Goal: Task Accomplishment & Management: Use online tool/utility

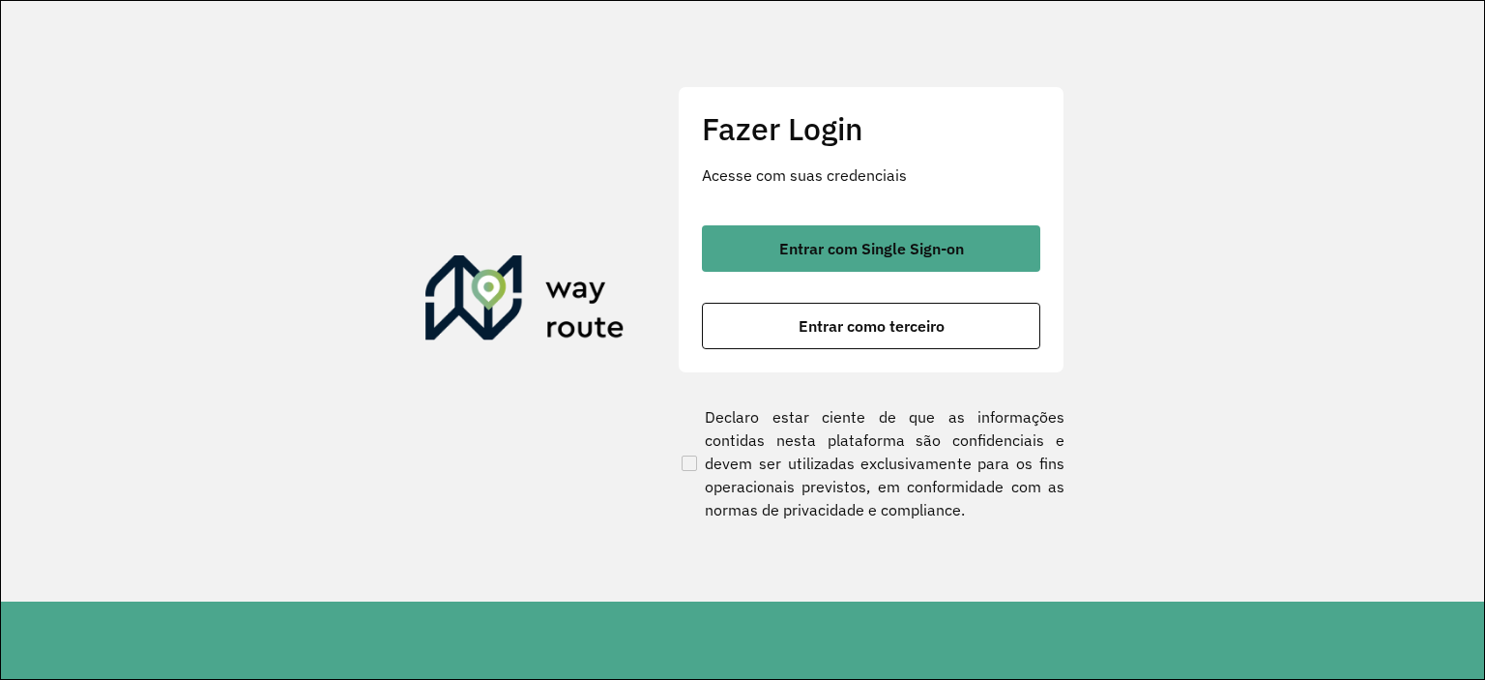
click at [899, 223] on div "Fazer Login Acesse com suas credenciais Entrar com Single Sign-on Entrar como t…" at bounding box center [871, 229] width 387 height 286
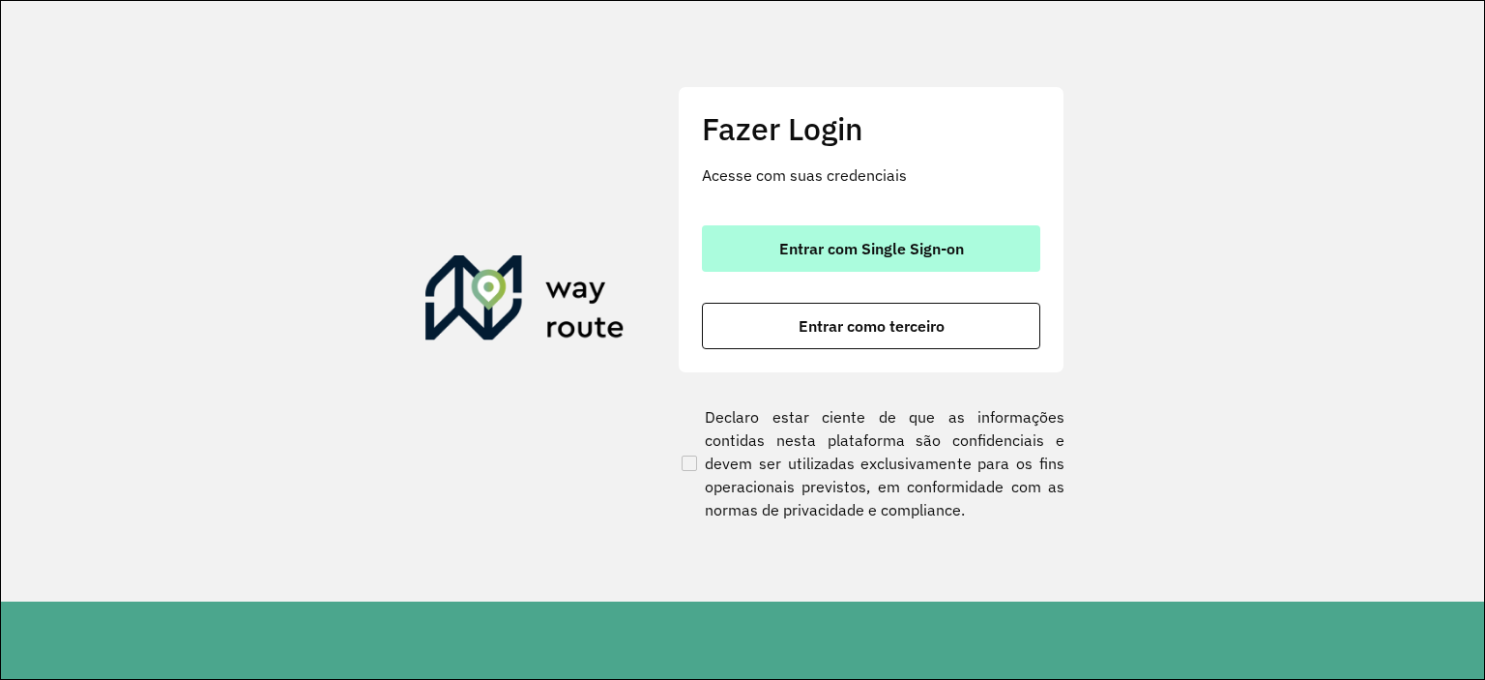
click at [899, 259] on button "Entrar com Single Sign-on" at bounding box center [871, 248] width 338 height 46
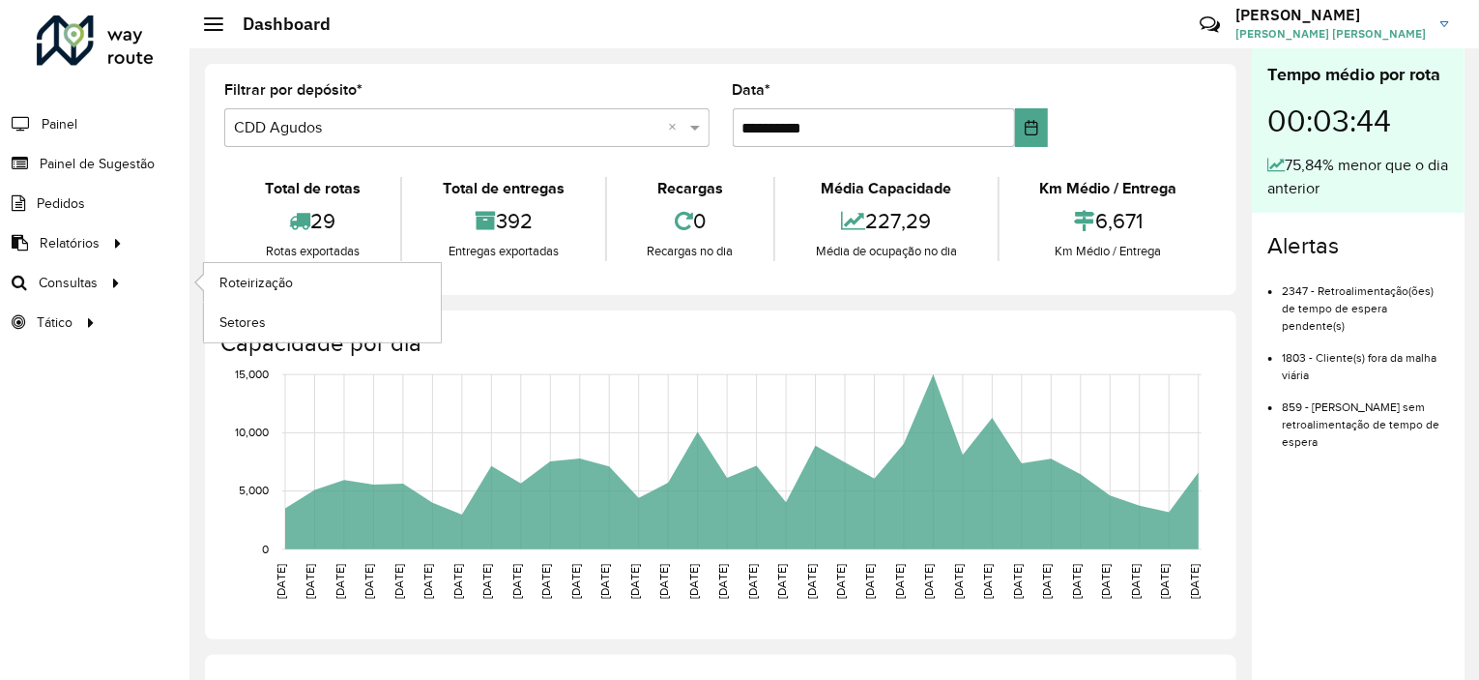
click at [190, 280] on ul "Roteirização Setores" at bounding box center [305, 302] width 242 height 79
click at [209, 278] on link "Roteirização" at bounding box center [322, 282] width 237 height 39
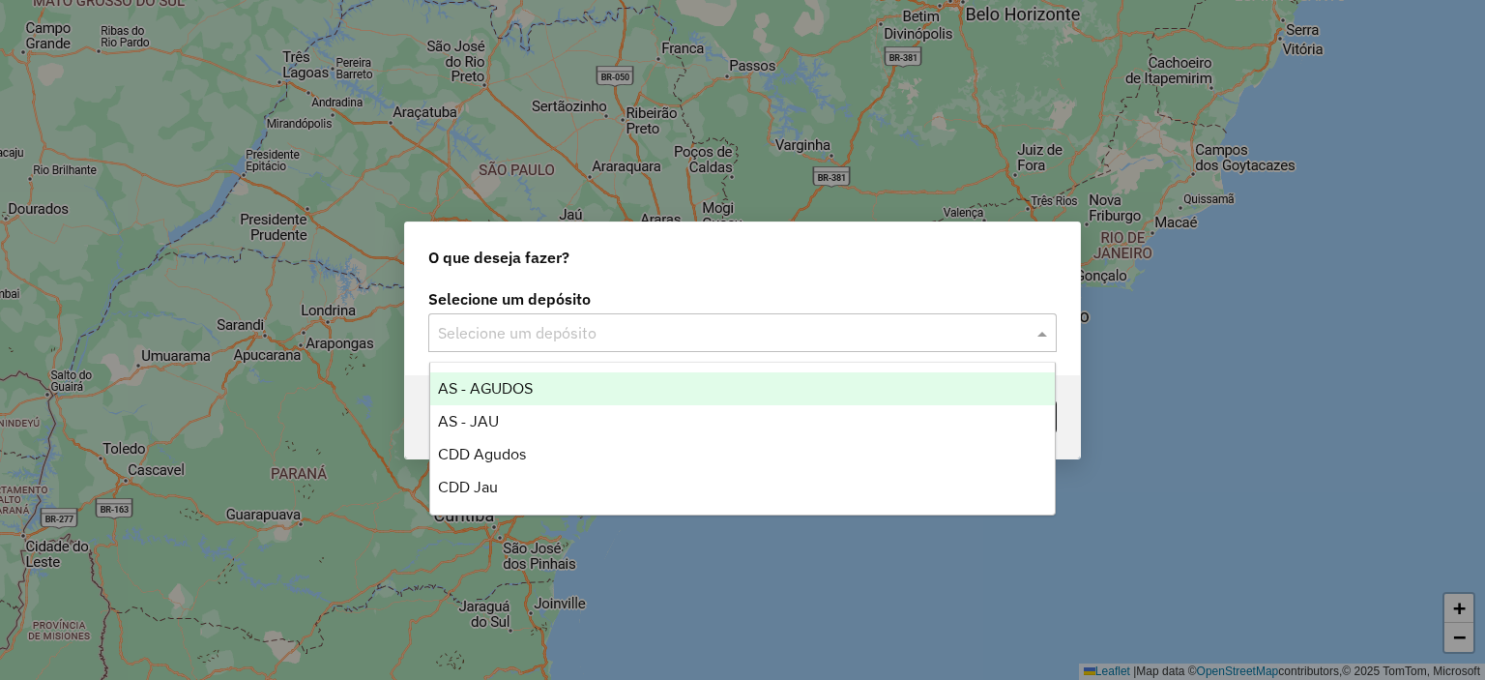
click at [527, 341] on input "text" at bounding box center [723, 333] width 570 height 23
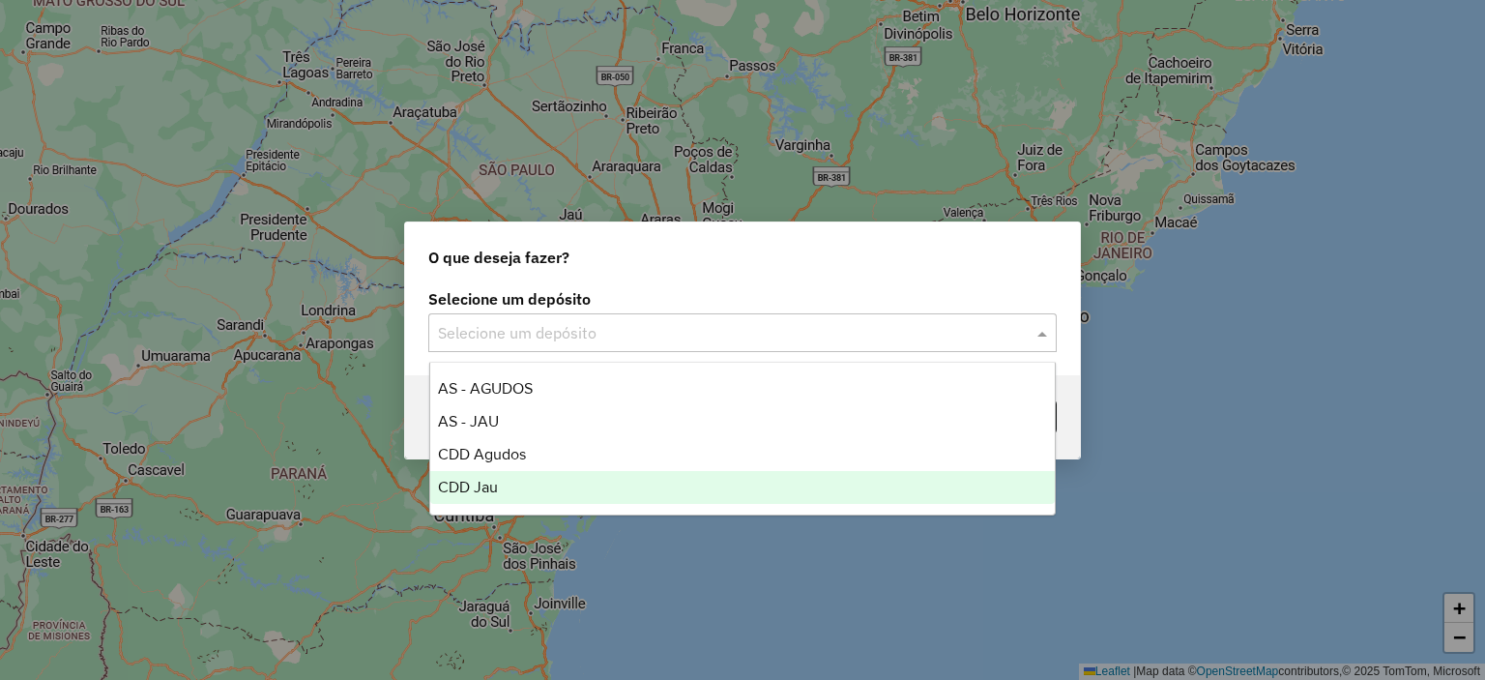
click at [499, 506] on ng-dropdown-panel "AS - AGUDOS AS - JAU CDD Agudos CDD Jau" at bounding box center [742, 439] width 627 height 154
click at [503, 494] on div "CDD Jau" at bounding box center [743, 487] width 626 height 33
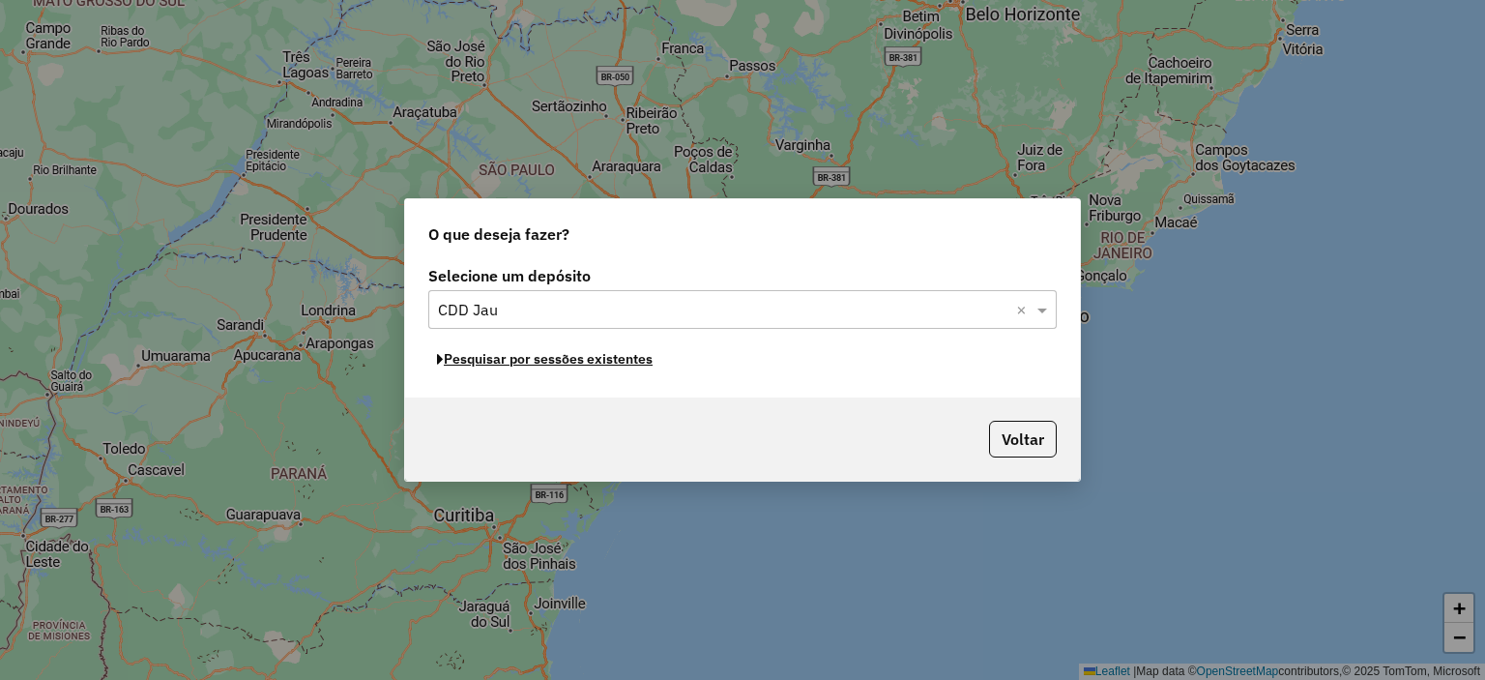
click at [543, 364] on button "Pesquisar por sessões existentes" at bounding box center [544, 359] width 233 height 30
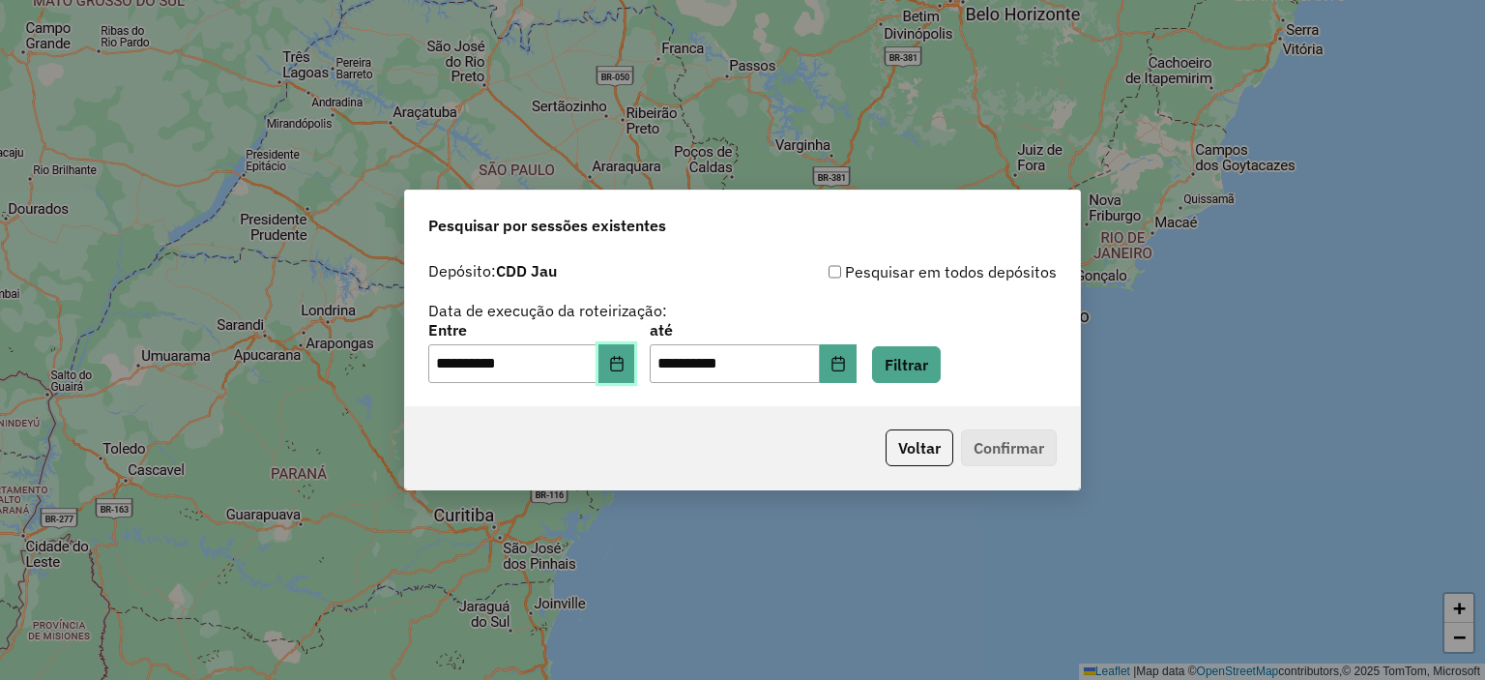
click at [623, 349] on button "Choose Date" at bounding box center [616, 363] width 37 height 39
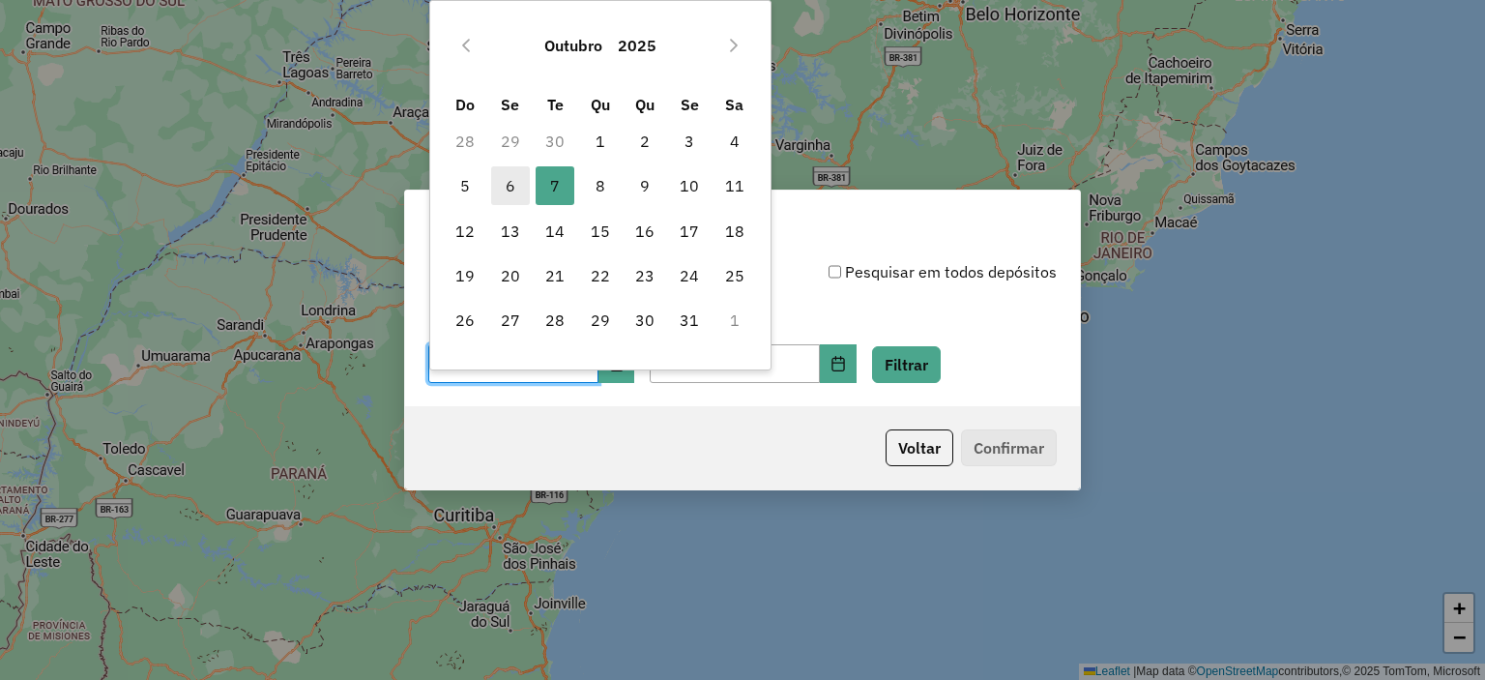
click at [514, 191] on span "6" at bounding box center [510, 185] width 39 height 39
type input "**********"
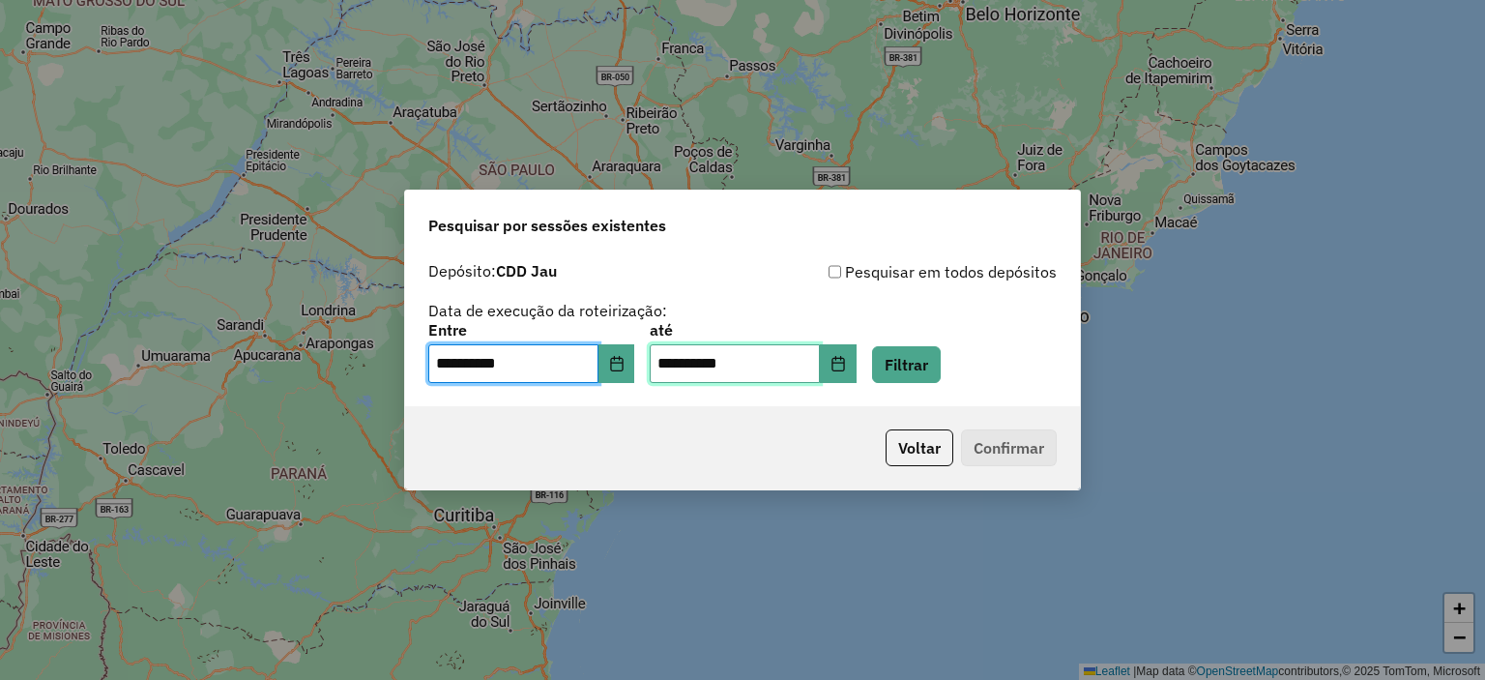
click at [820, 366] on input "**********" at bounding box center [735, 363] width 170 height 39
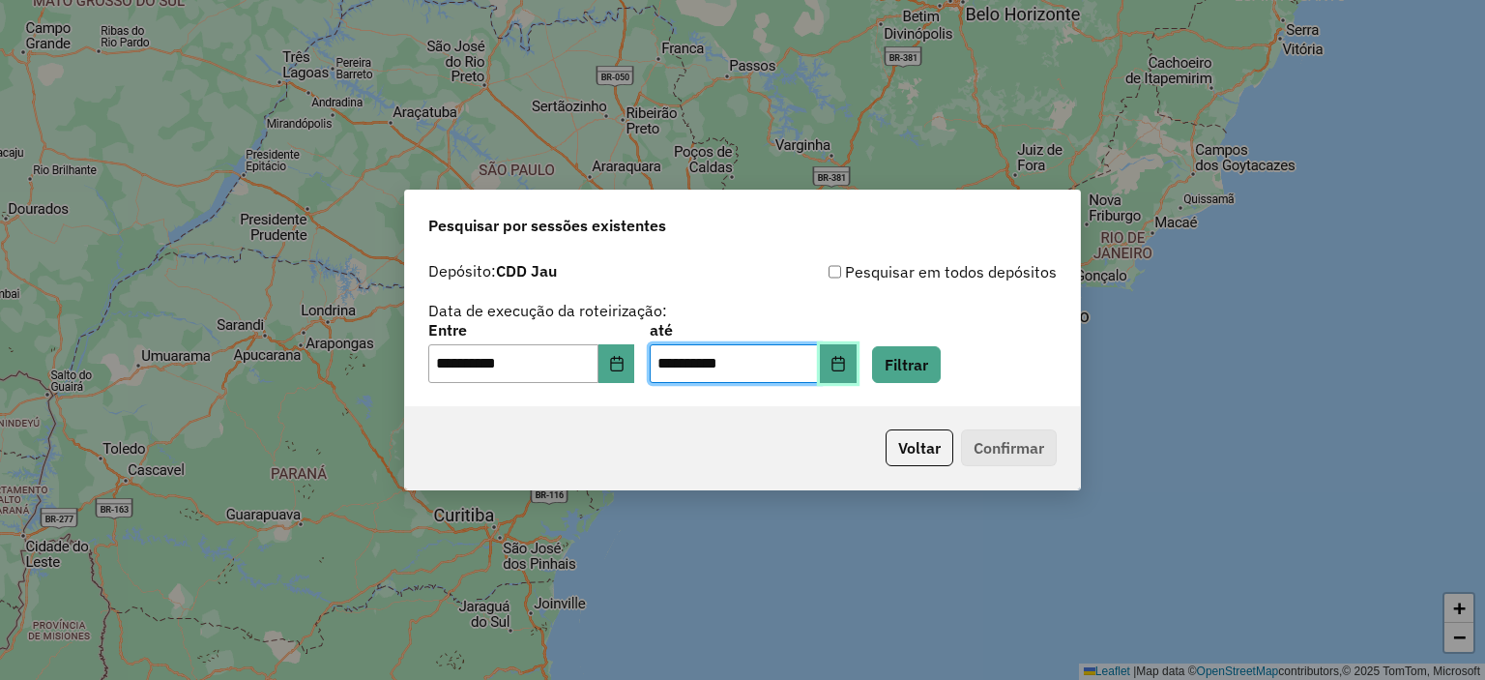
click at [846, 370] on icon "Choose Date" at bounding box center [837, 363] width 15 height 15
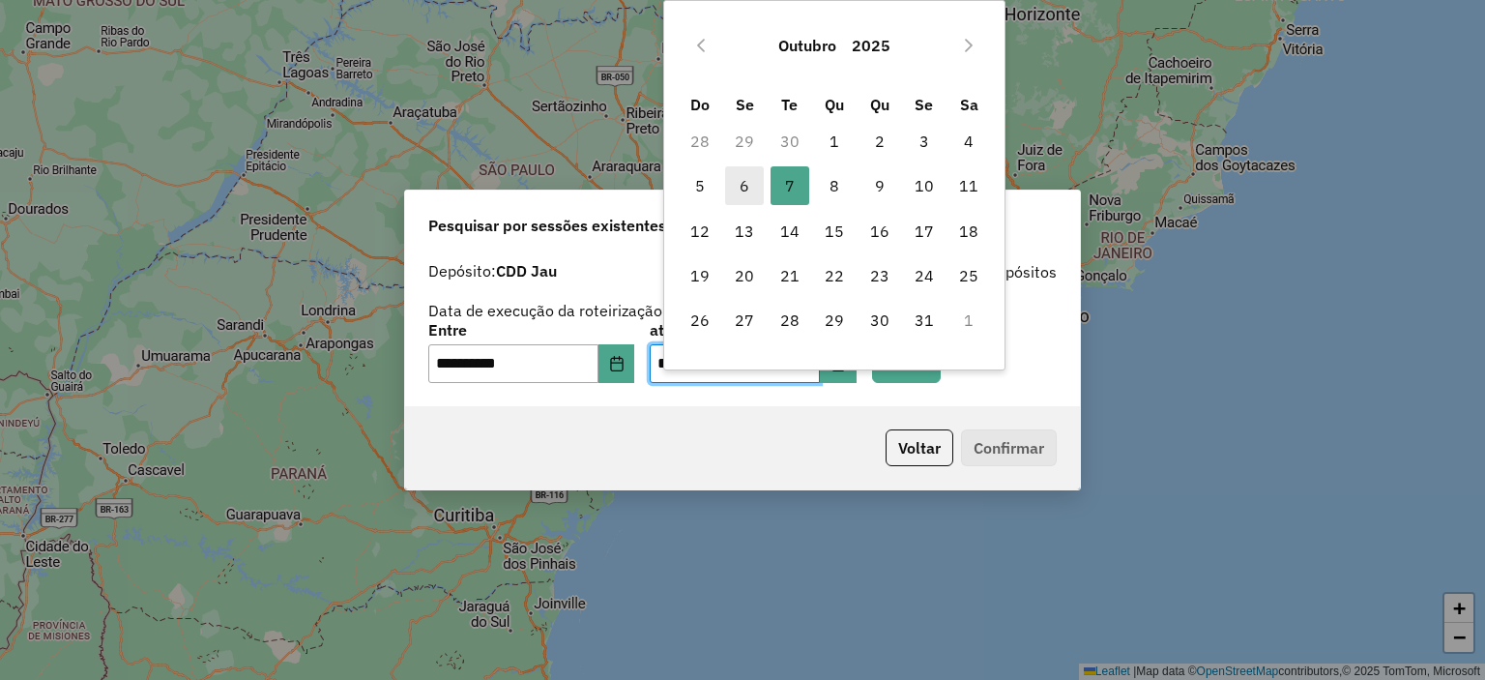
click at [758, 181] on span "6" at bounding box center [744, 185] width 39 height 39
type input "**********"
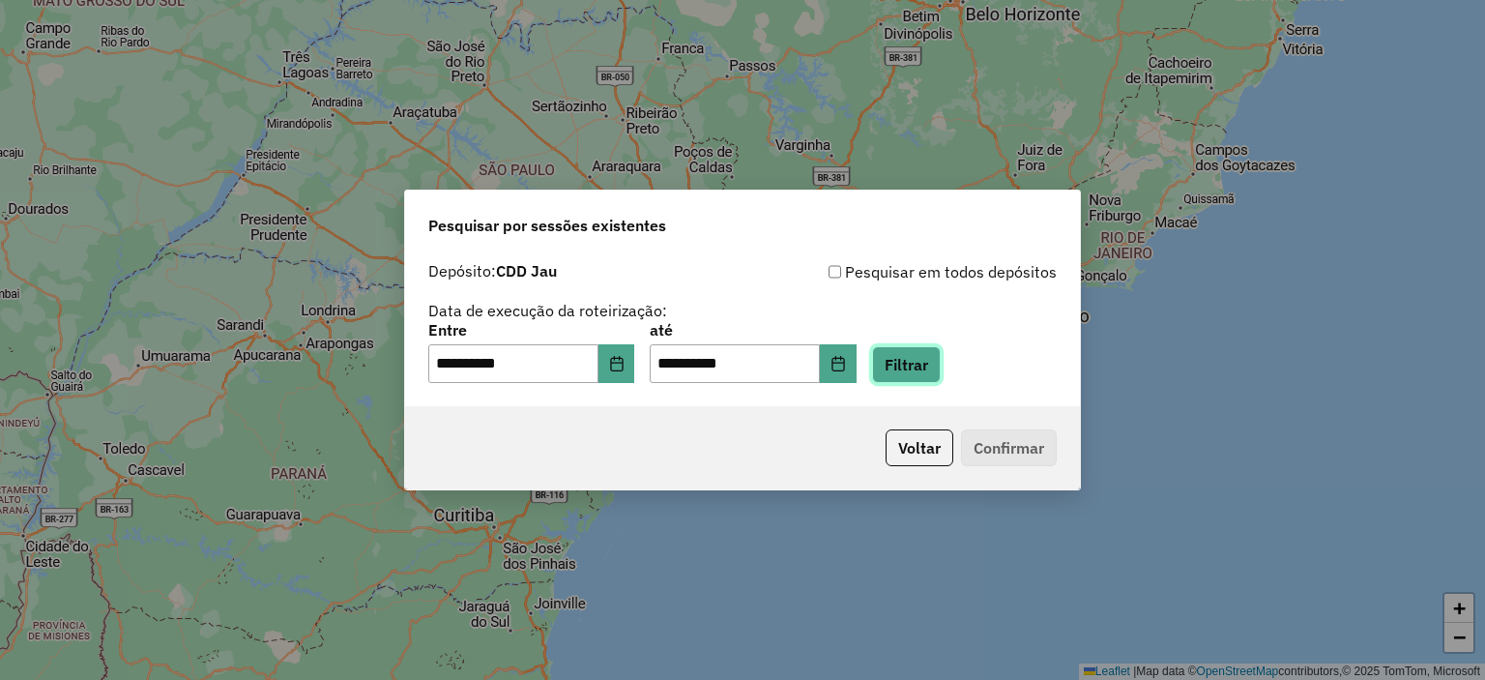
click at [919, 361] on button "Filtrar" at bounding box center [906, 364] width 69 height 37
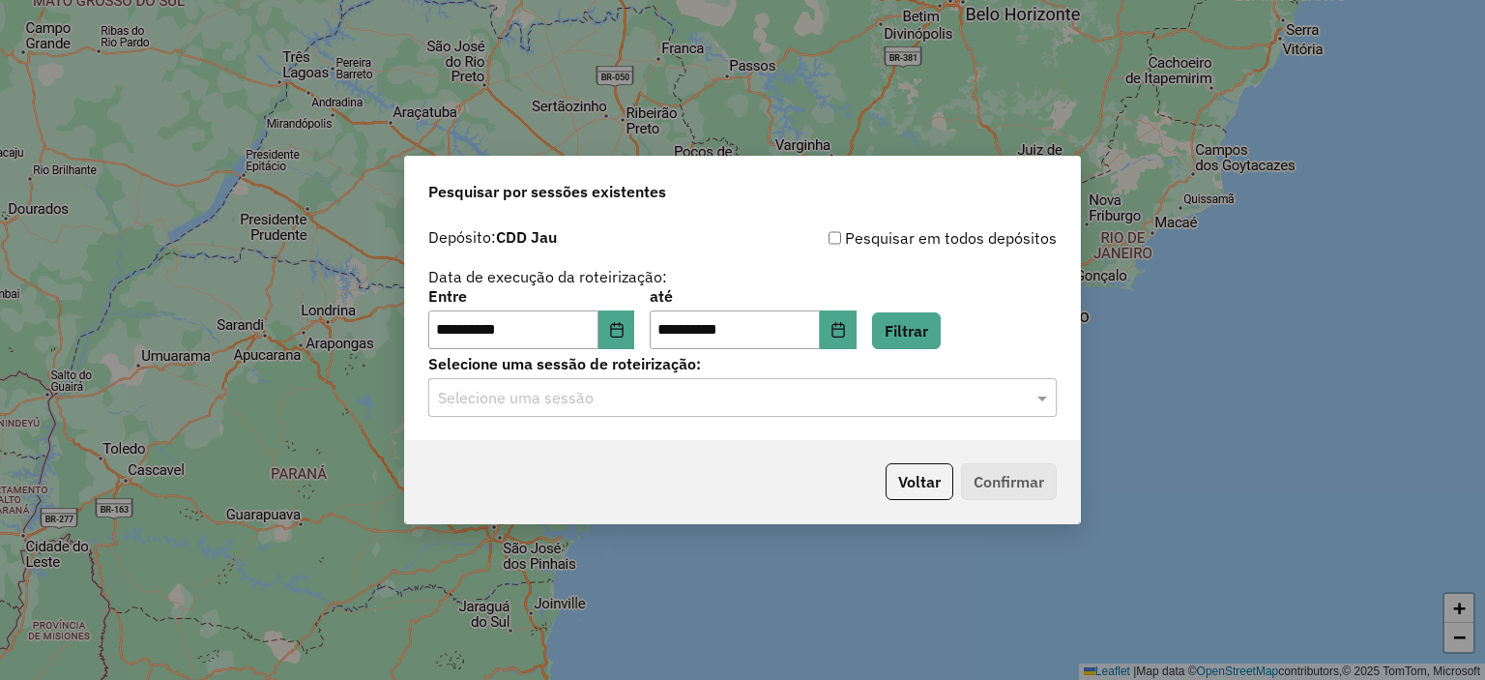
click at [636, 385] on div "Selecione uma sessão" at bounding box center [742, 397] width 628 height 39
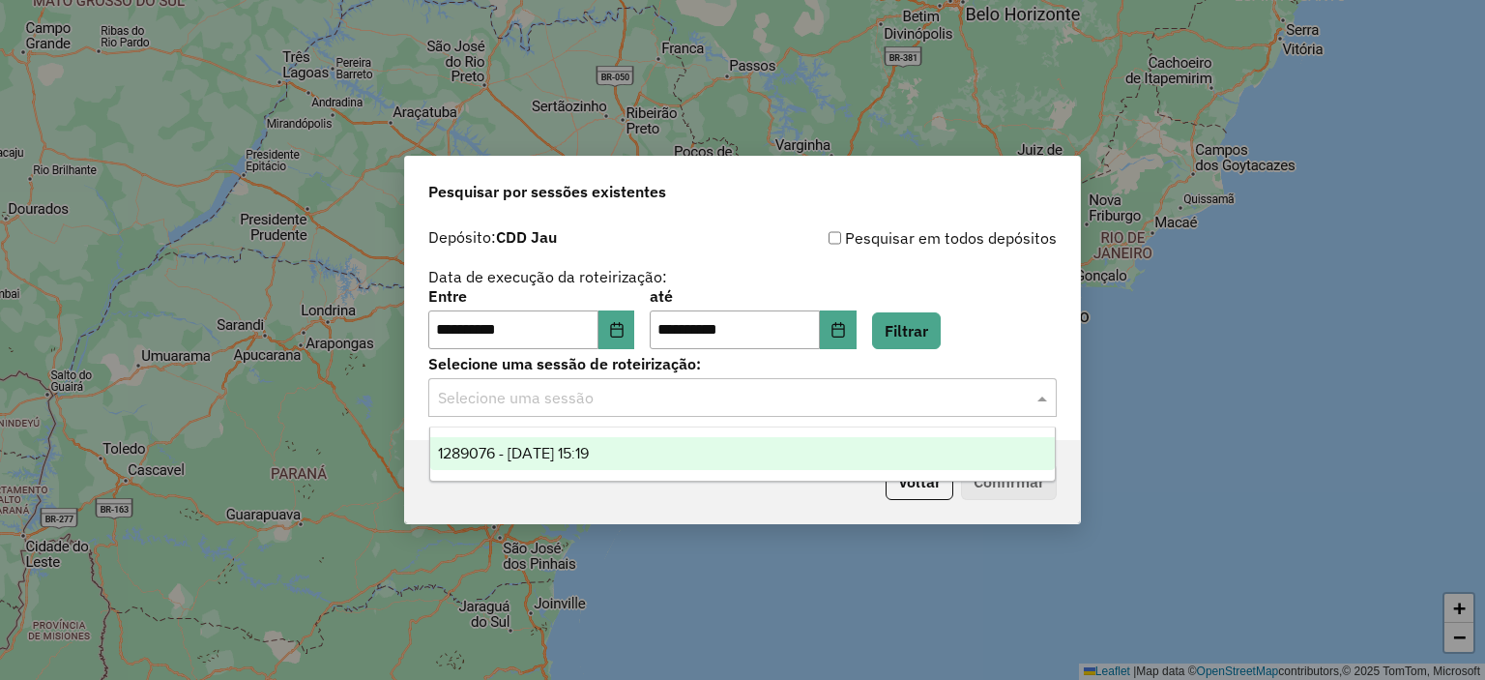
click at [609, 430] on ng-dropdown-panel "1289076 - 06/10/2025 15:19" at bounding box center [742, 453] width 627 height 55
click at [612, 440] on div "1289076 - 06/10/2025 15:19" at bounding box center [743, 453] width 626 height 33
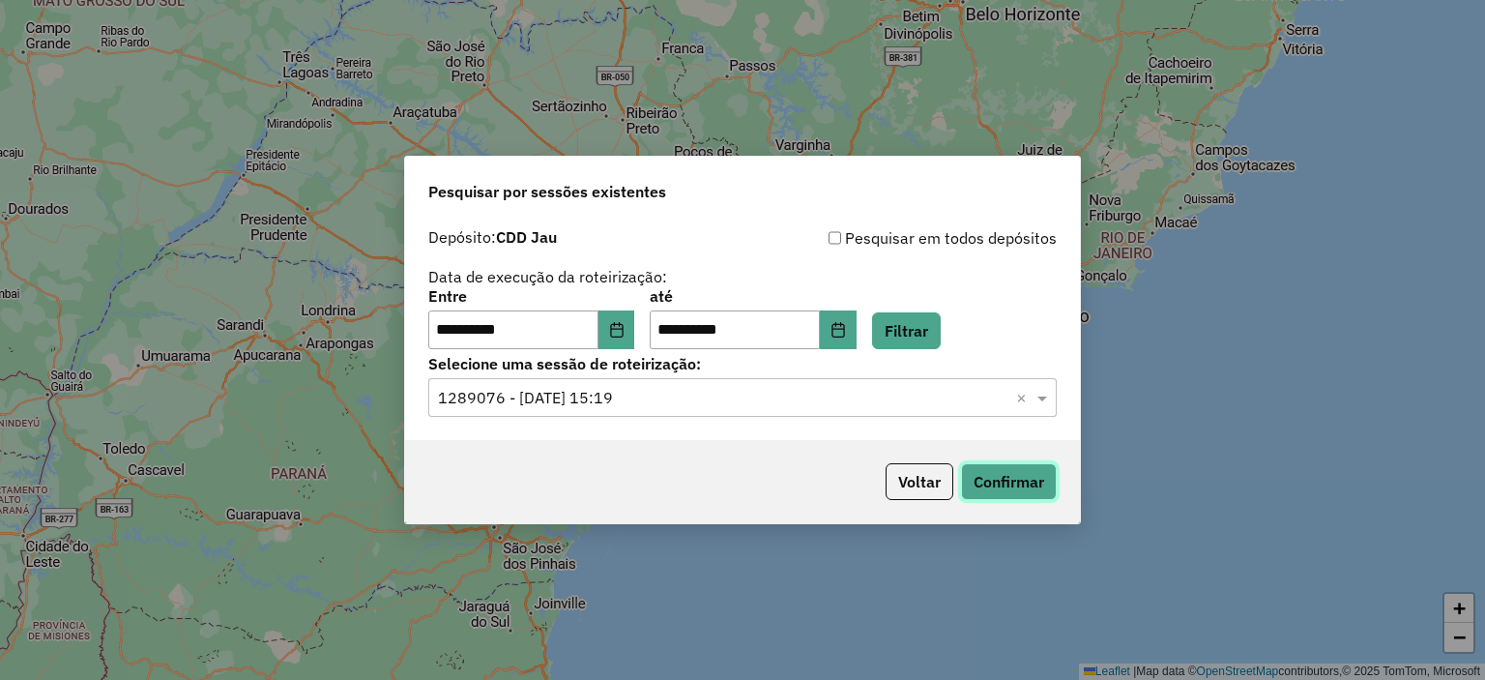
click at [975, 471] on button "Confirmar" at bounding box center [1009, 481] width 96 height 37
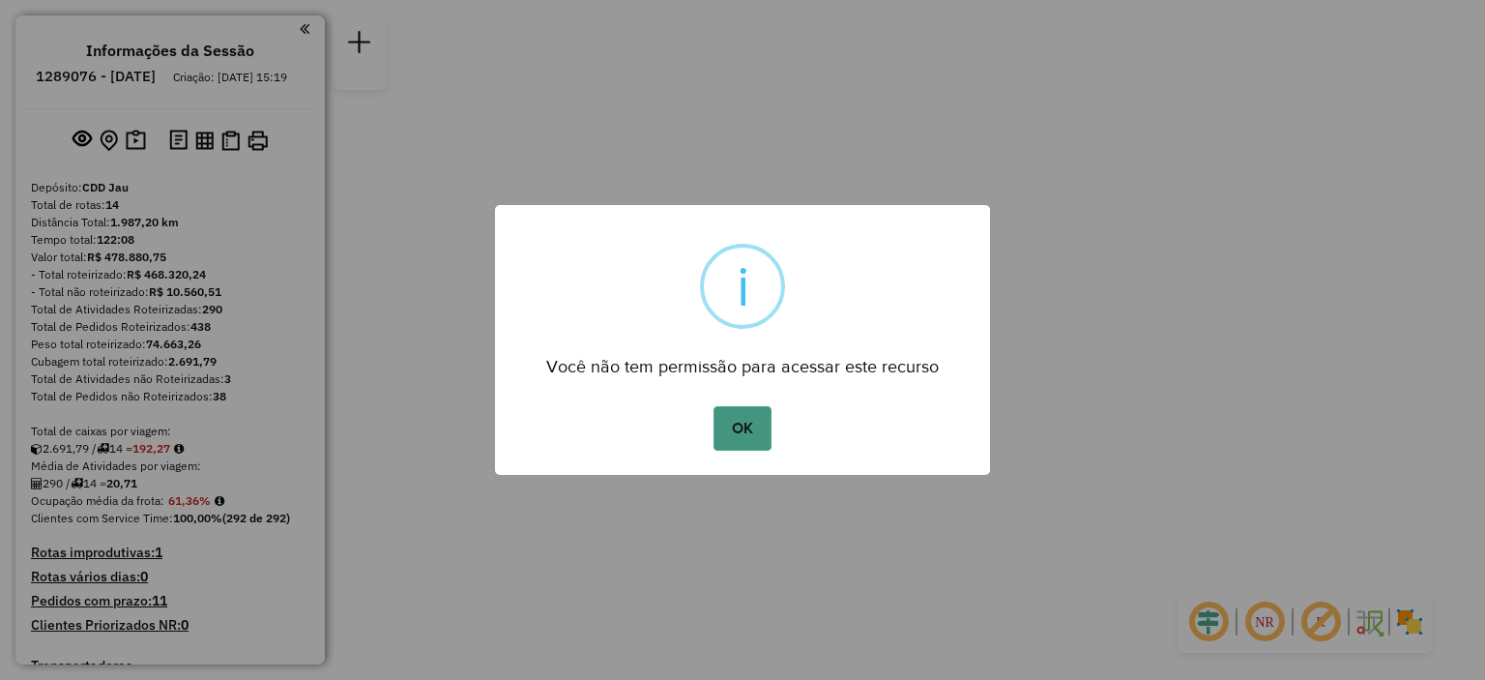
click at [732, 424] on button "OK" at bounding box center [742, 428] width 57 height 44
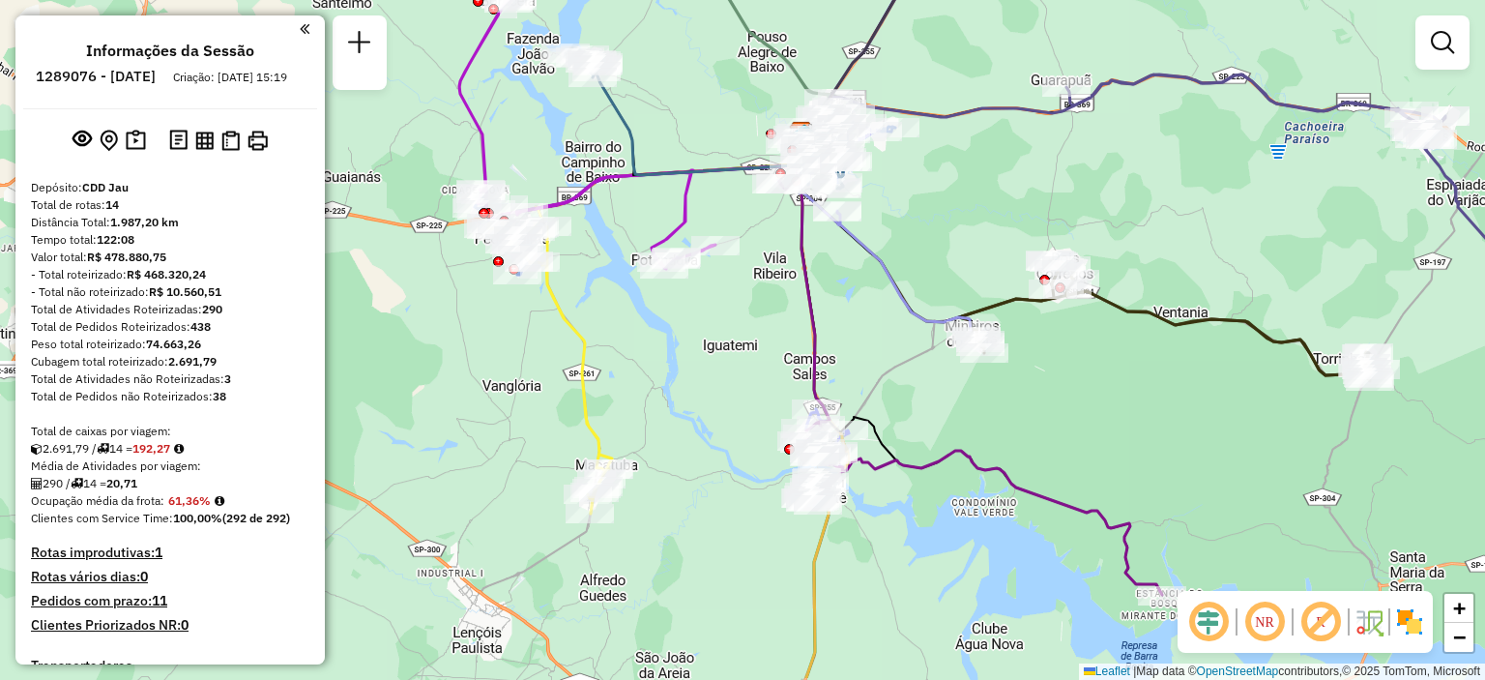
drag, startPoint x: 721, startPoint y: 497, endPoint x: 619, endPoint y: 136, distance: 374.9
click at [619, 136] on div "Janela de atendimento Grade de atendimento Capacidade Transportadoras Veículos …" at bounding box center [742, 340] width 1485 height 680
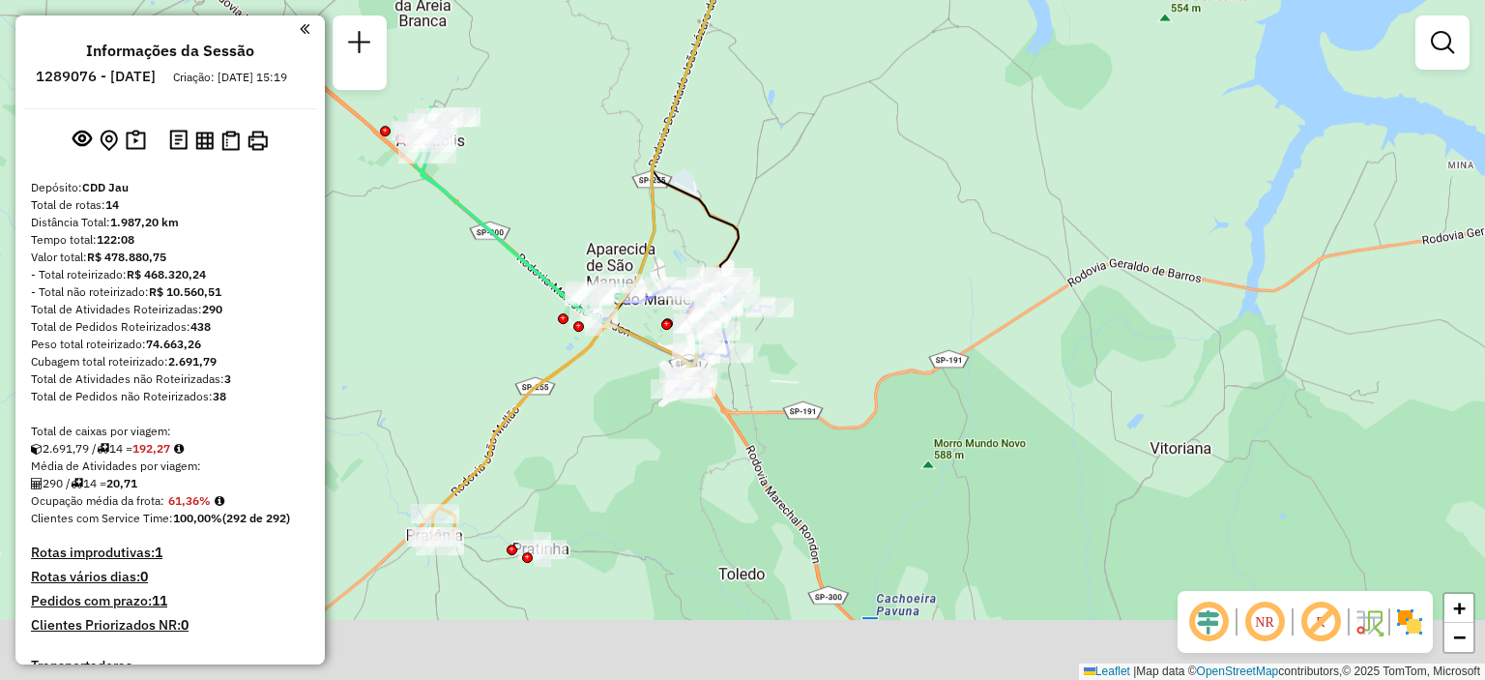
drag, startPoint x: 799, startPoint y: 502, endPoint x: 858, endPoint y: 309, distance: 201.2
click at [874, 290] on div "Janela de atendimento Grade de atendimento Capacidade Transportadoras Veículos …" at bounding box center [742, 340] width 1485 height 680
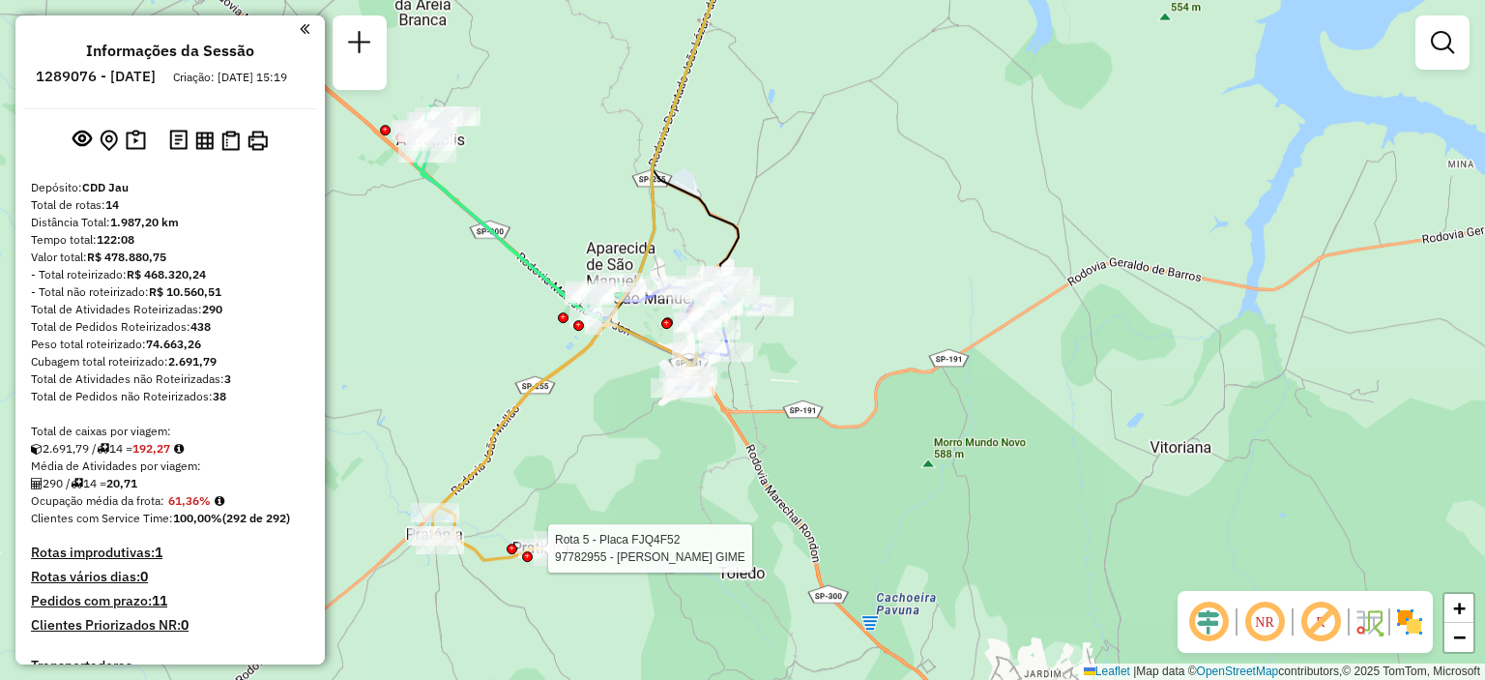
select select "**********"
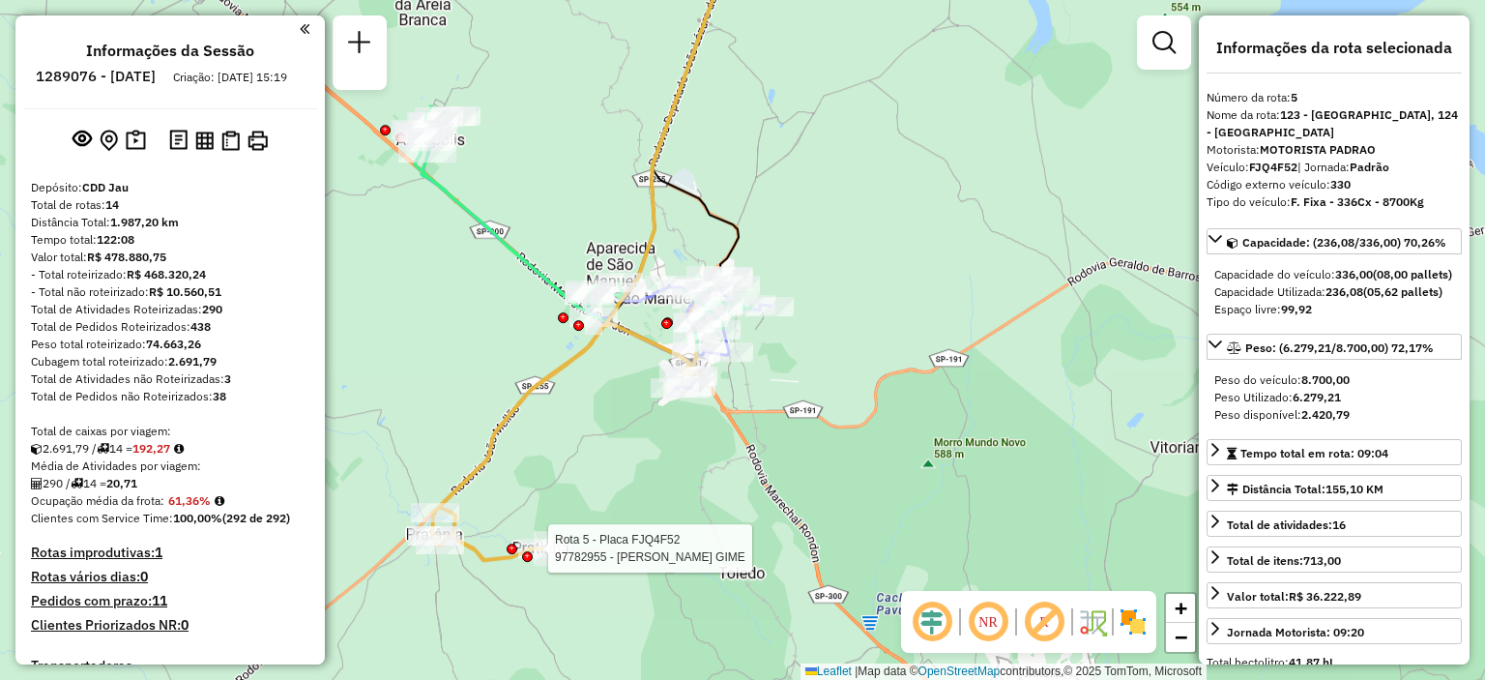
scroll to position [1249, 0]
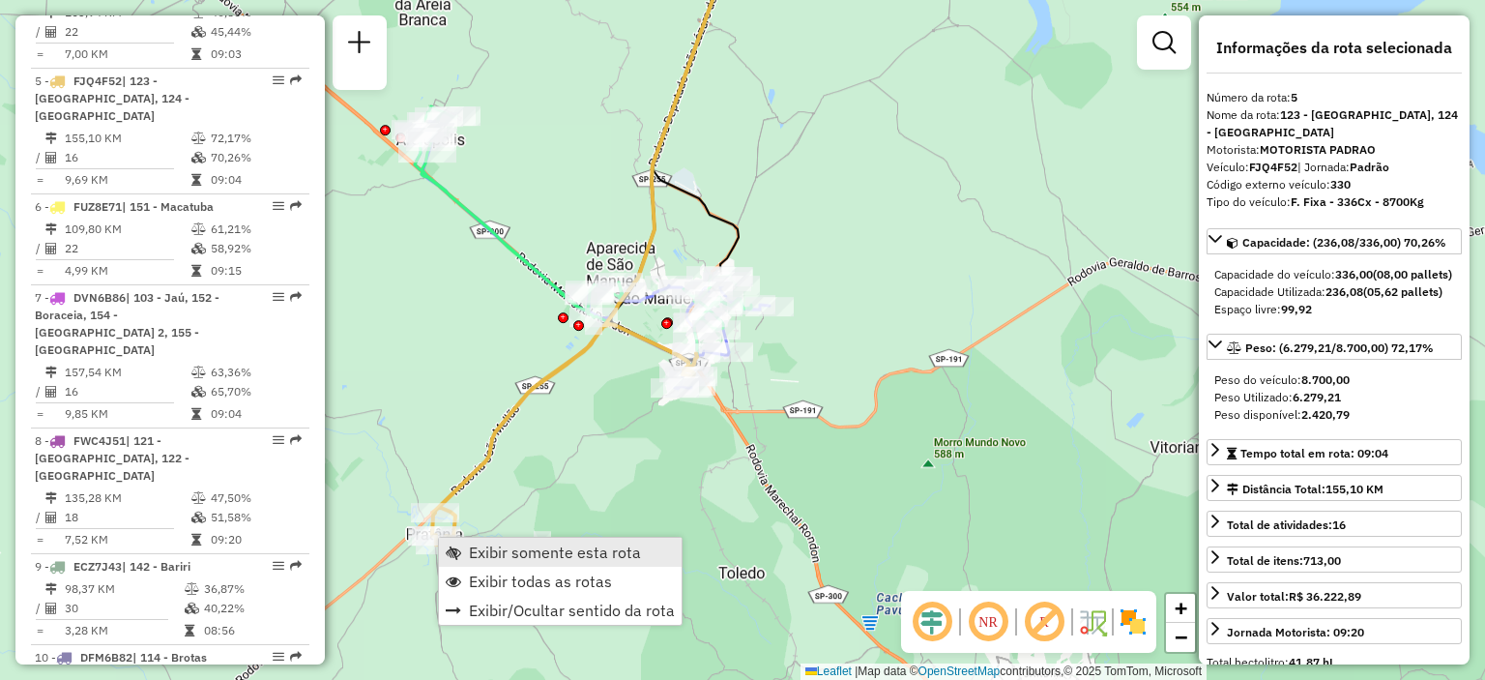
click at [460, 546] on span "Exibir somente esta rota" at bounding box center [453, 551] width 15 height 15
